Goal: Find specific page/section: Find specific page/section

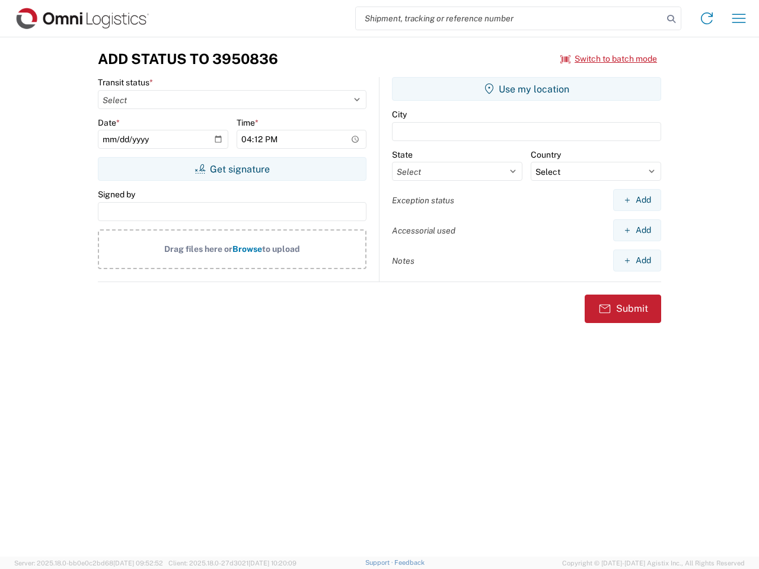
click at [509, 18] on input "search" at bounding box center [509, 18] width 307 height 23
click at [671, 19] on icon at bounding box center [671, 19] width 17 height 17
click at [706, 18] on icon at bounding box center [706, 18] width 19 height 19
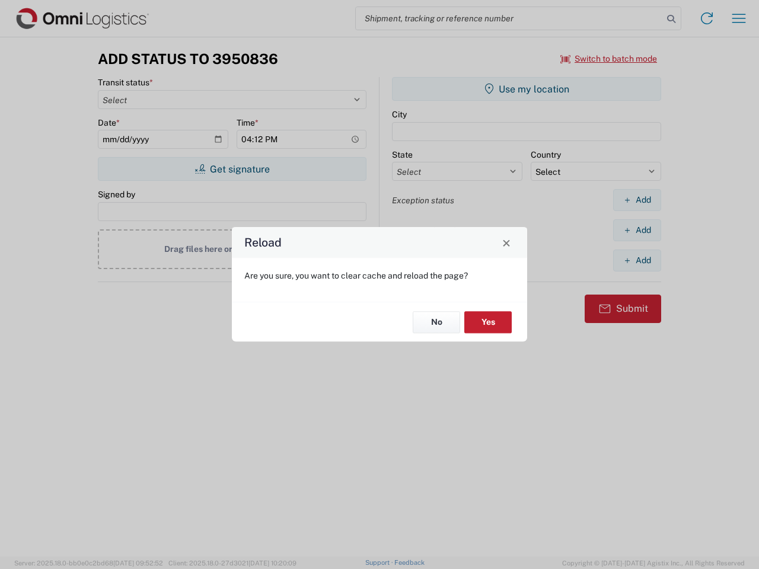
click at [609, 59] on div "Reload Are you sure, you want to clear cache and reload the page? No Yes" at bounding box center [379, 284] width 759 height 569
click at [232, 169] on div "Reload Are you sure, you want to clear cache and reload the page? No Yes" at bounding box center [379, 284] width 759 height 569
click at [526, 89] on div "Reload Are you sure, you want to clear cache and reload the page? No Yes" at bounding box center [379, 284] width 759 height 569
click at [637, 200] on div "Reload Are you sure, you want to clear cache and reload the page? No Yes" at bounding box center [379, 284] width 759 height 569
click at [637, 230] on div "Reload Are you sure, you want to clear cache and reload the page? No Yes" at bounding box center [379, 284] width 759 height 569
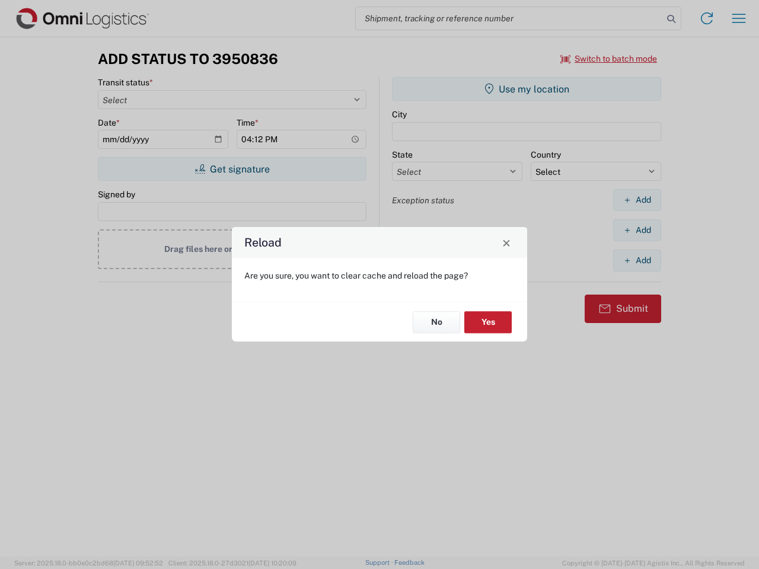
click at [637, 260] on div "Reload Are you sure, you want to clear cache and reload the page? No Yes" at bounding box center [379, 284] width 759 height 569
